Goal: Navigation & Orientation: Find specific page/section

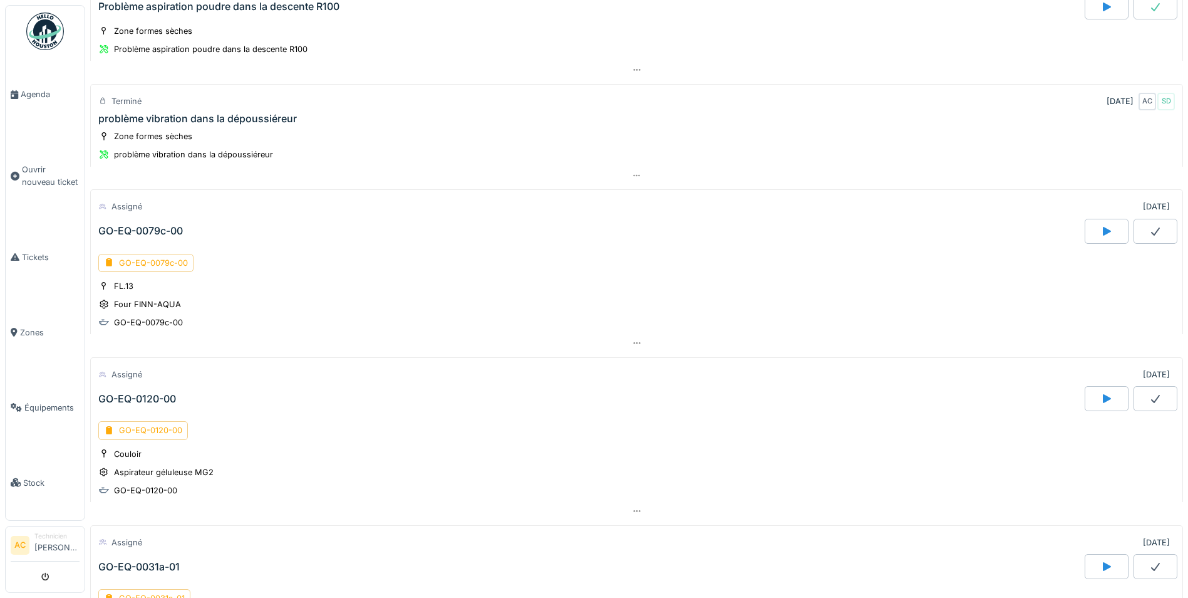
scroll to position [120, 0]
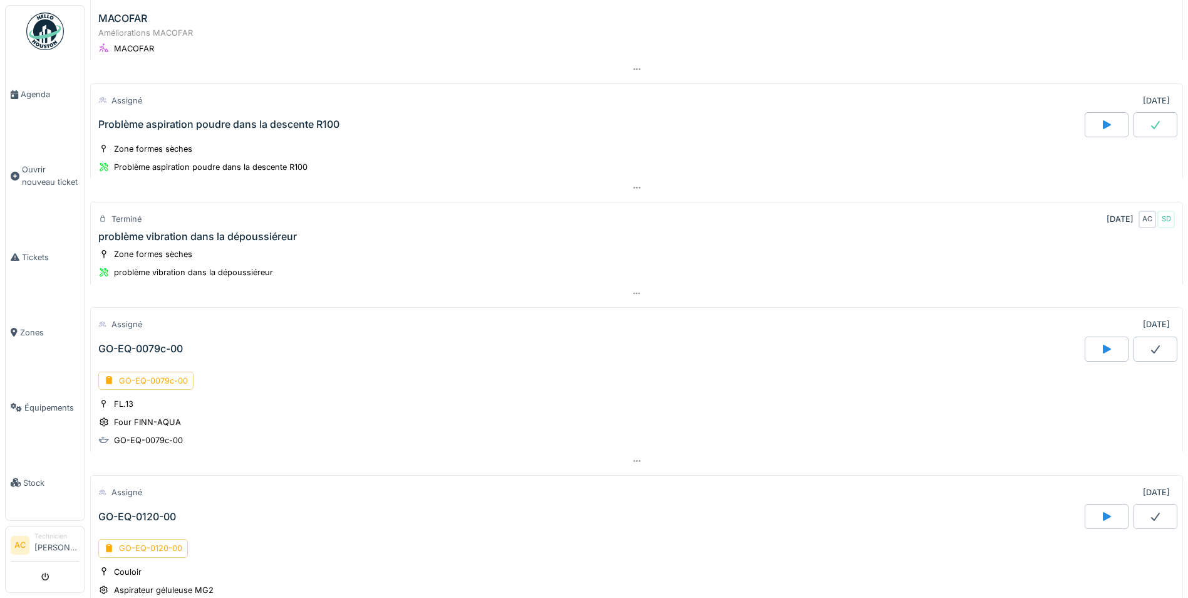
click at [51, 40] on img at bounding box center [45, 32] width 38 height 38
click at [32, 95] on span "Agenda" at bounding box center [50, 94] width 59 height 12
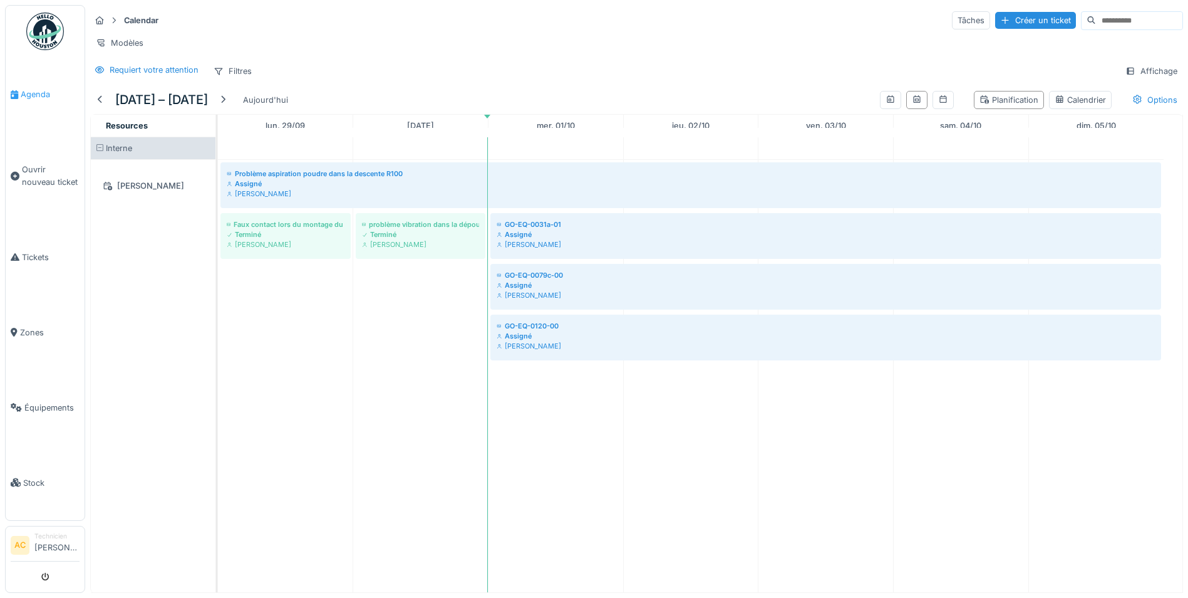
click at [39, 91] on span "Agenda" at bounding box center [50, 94] width 59 height 12
click at [520, 239] on div "Assigné" at bounding box center [826, 234] width 658 height 10
